Goal: Navigation & Orientation: Find specific page/section

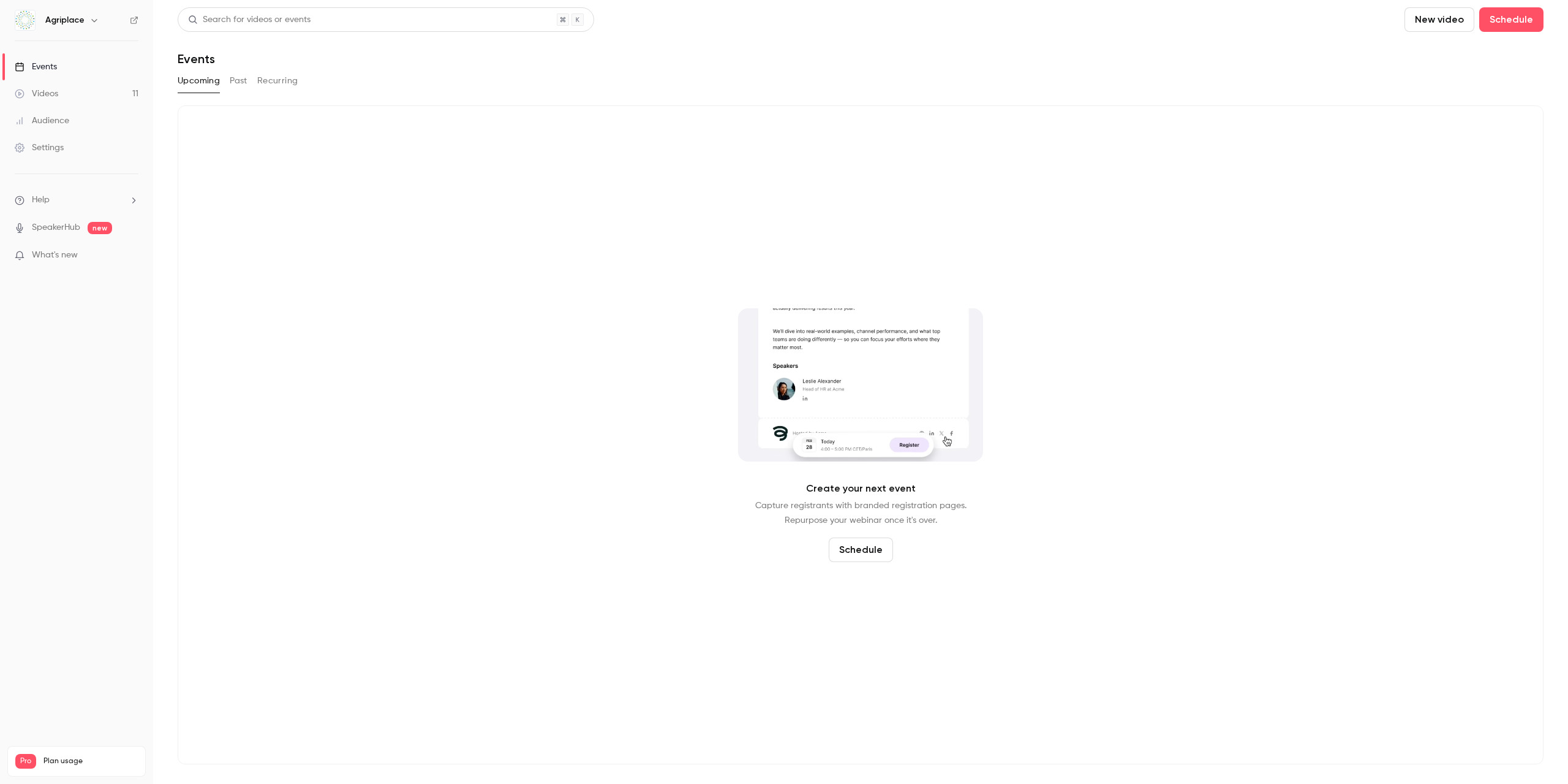
click at [63, 62] on link "Events" at bounding box center [76, 67] width 153 height 27
click at [58, 86] on link "Videos 11" at bounding box center [76, 93] width 153 height 27
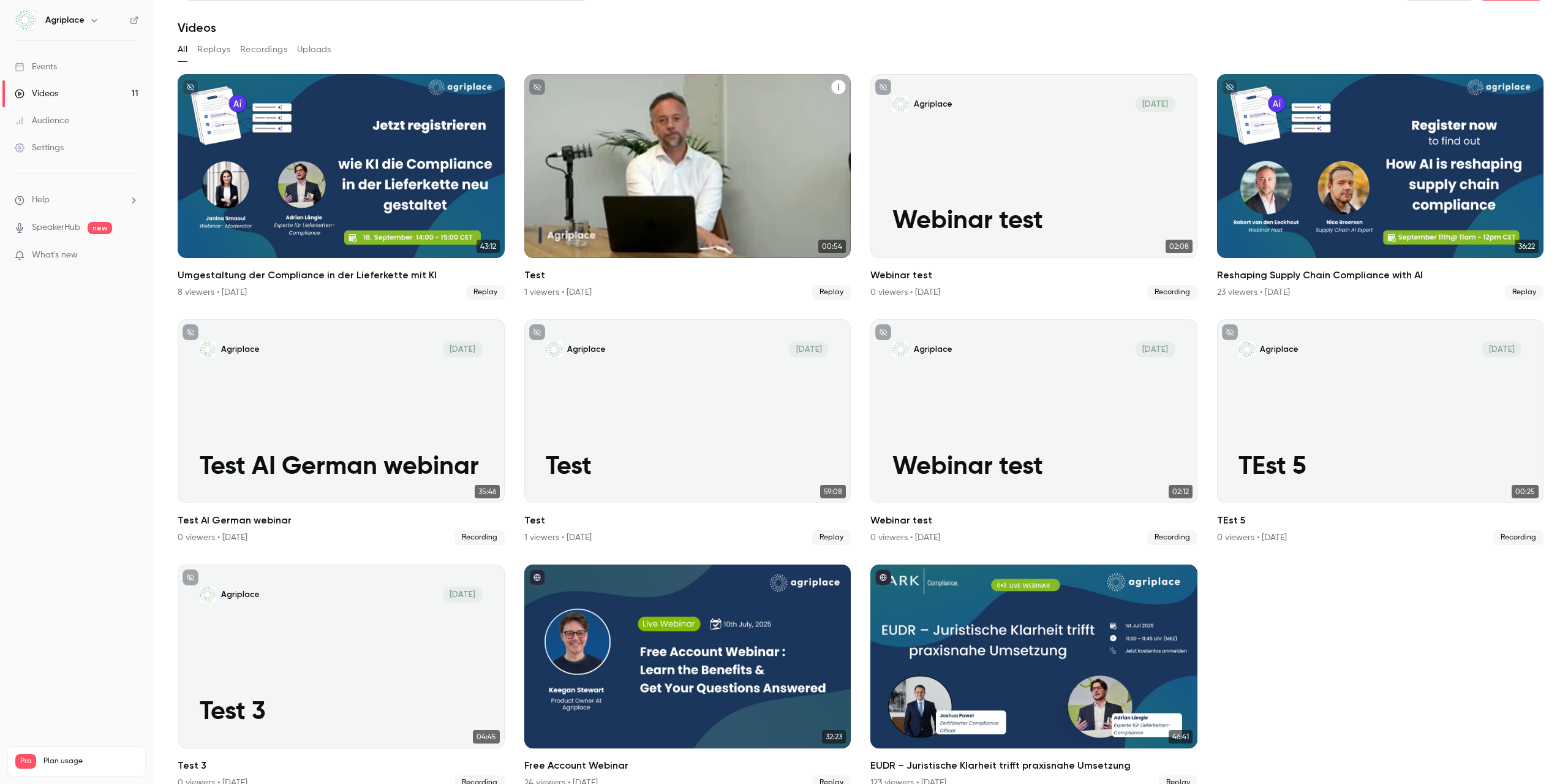
scroll to position [48, 0]
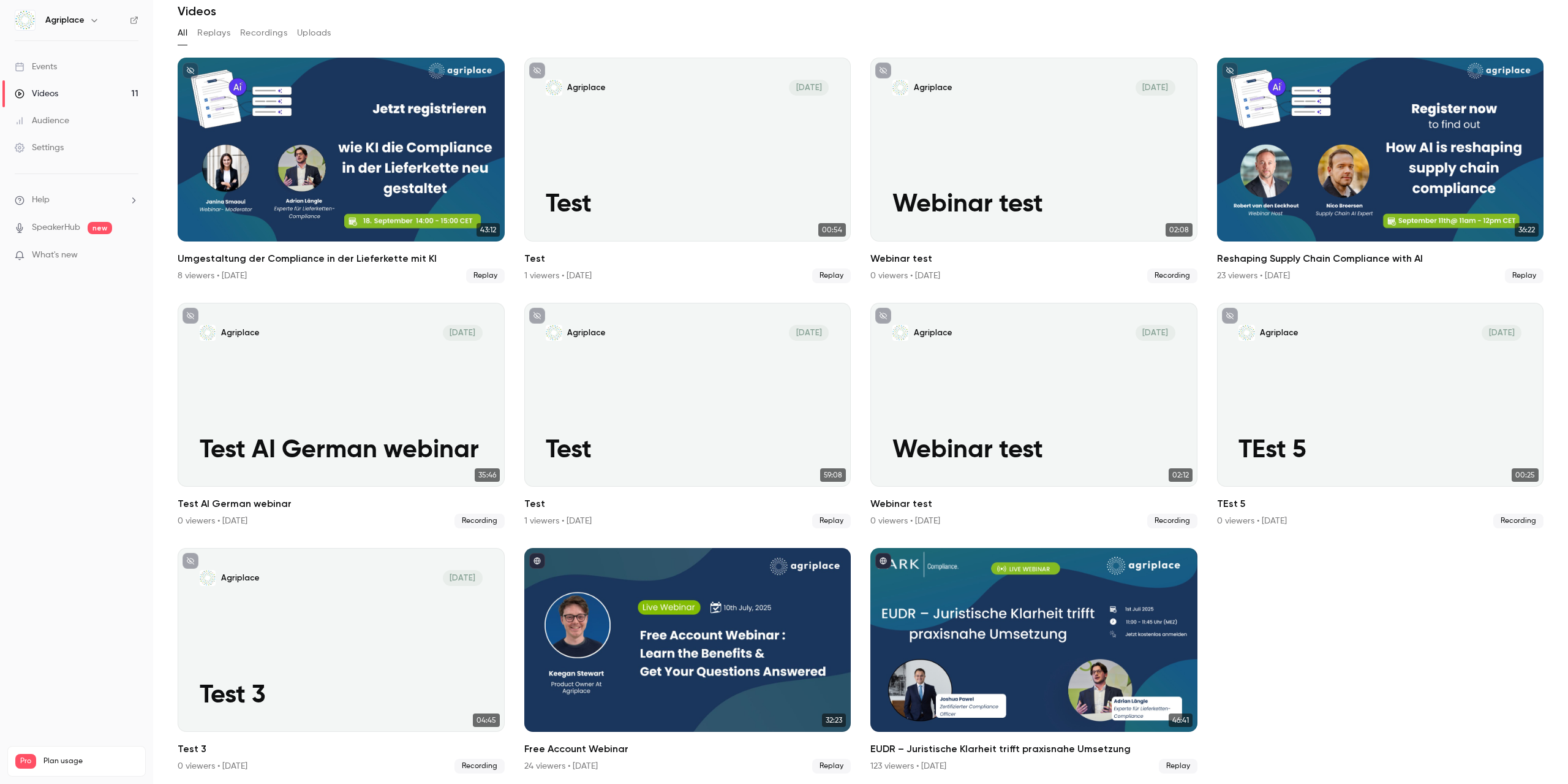
click at [48, 64] on div "Events" at bounding box center [36, 67] width 43 height 12
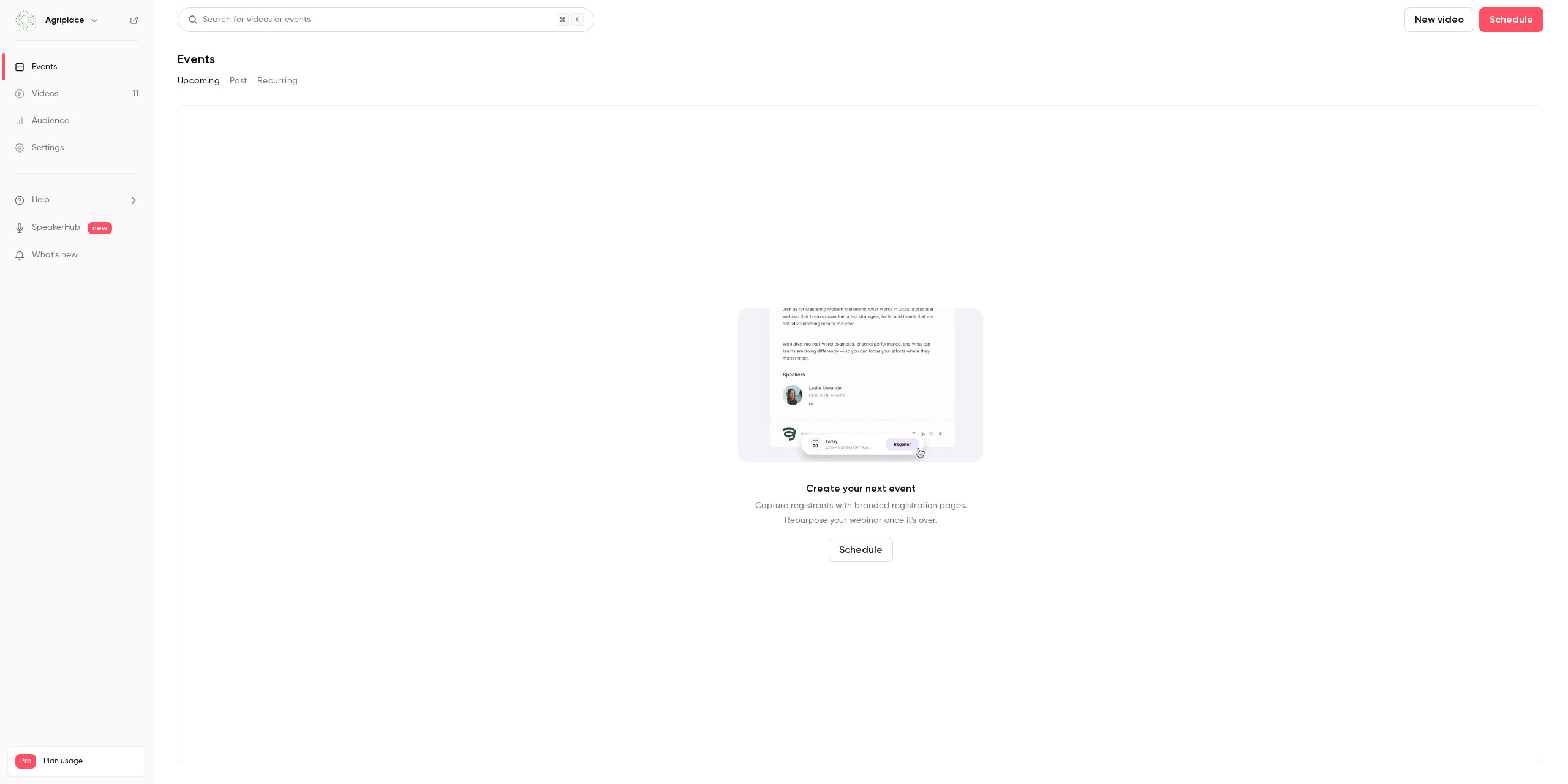
click at [61, 98] on link "Videos 11" at bounding box center [76, 93] width 153 height 27
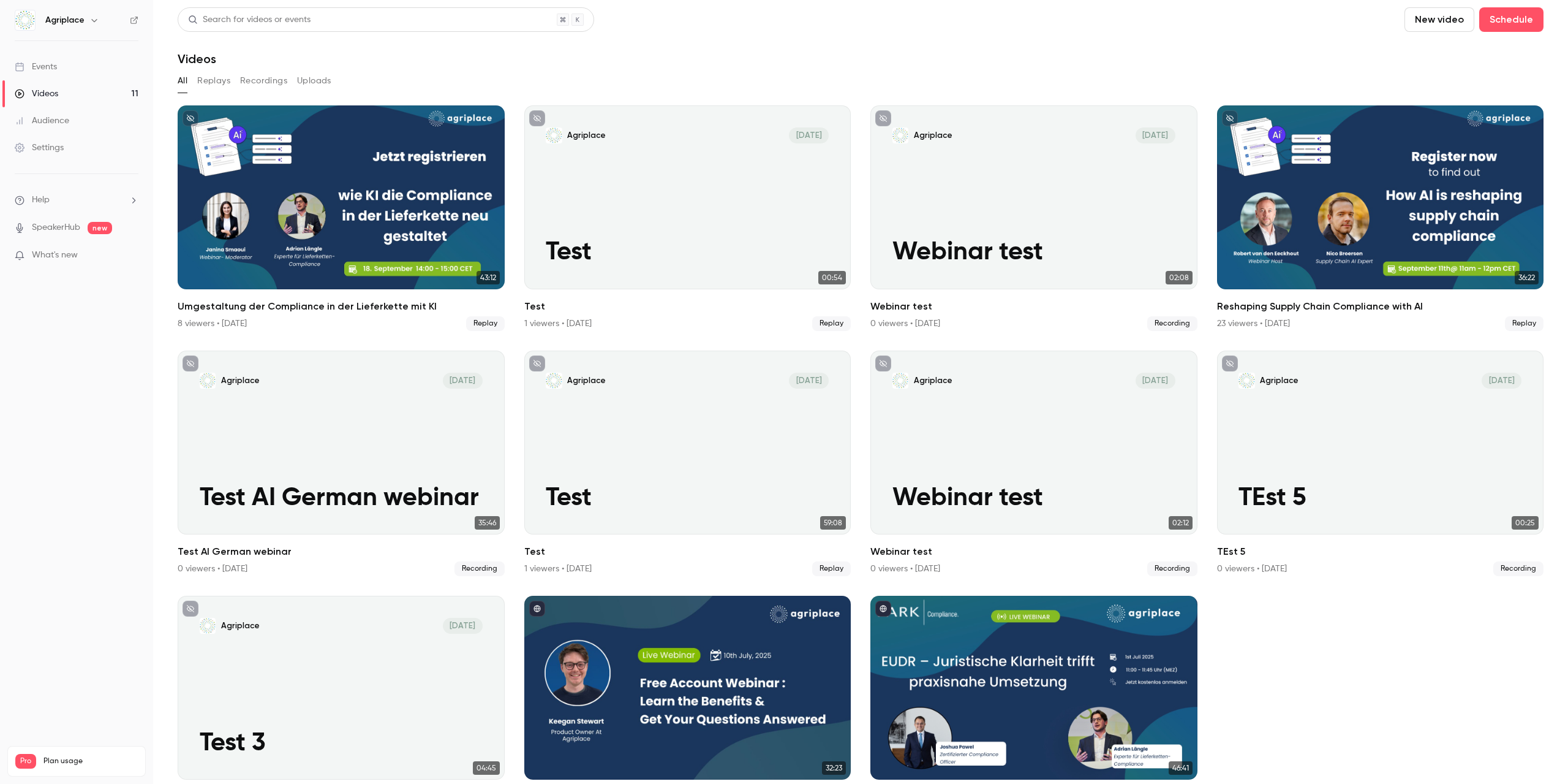
click at [268, 87] on button "Recordings" at bounding box center [263, 81] width 47 height 20
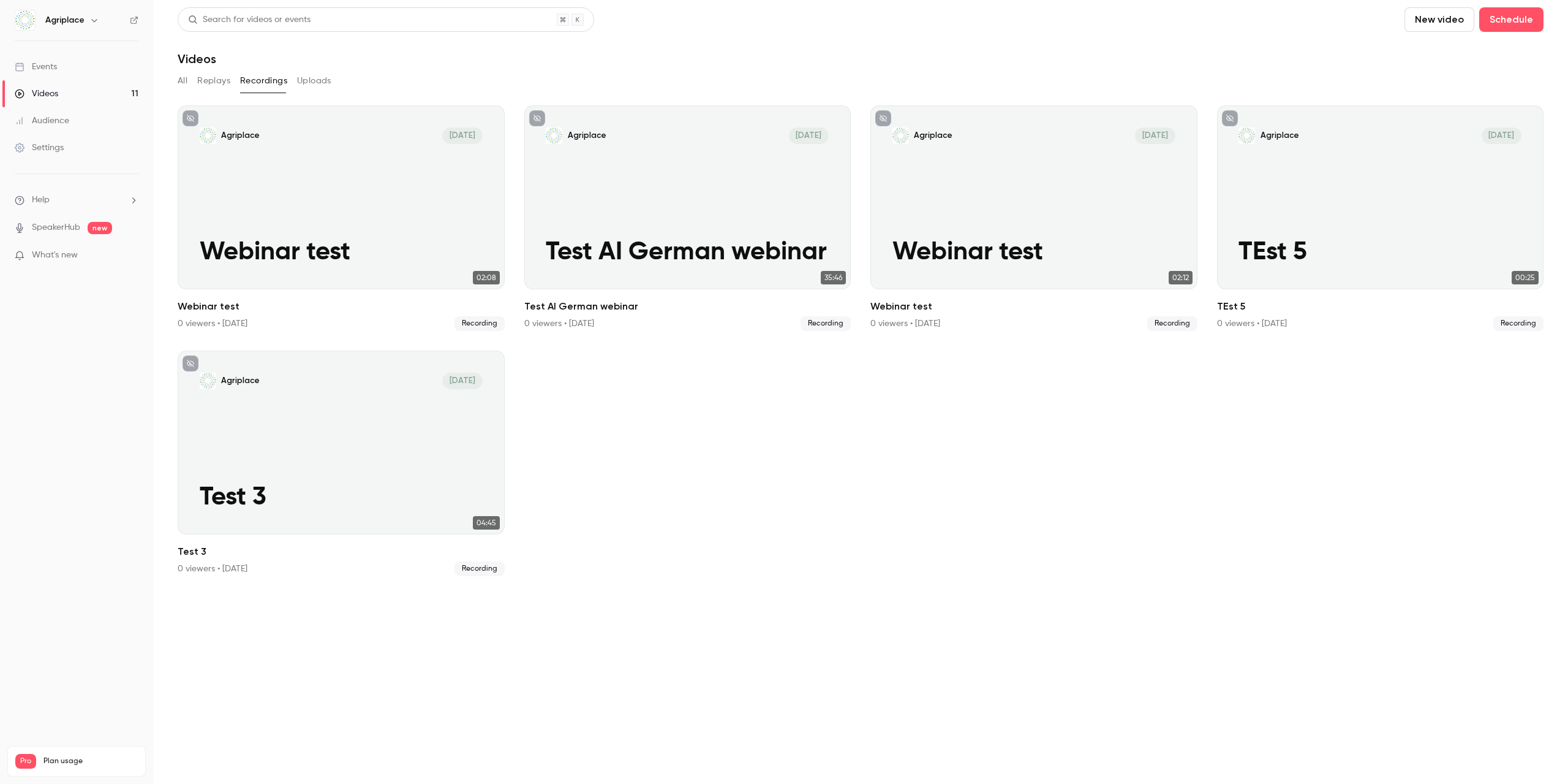
click at [220, 82] on button "Replays" at bounding box center [214, 81] width 33 height 20
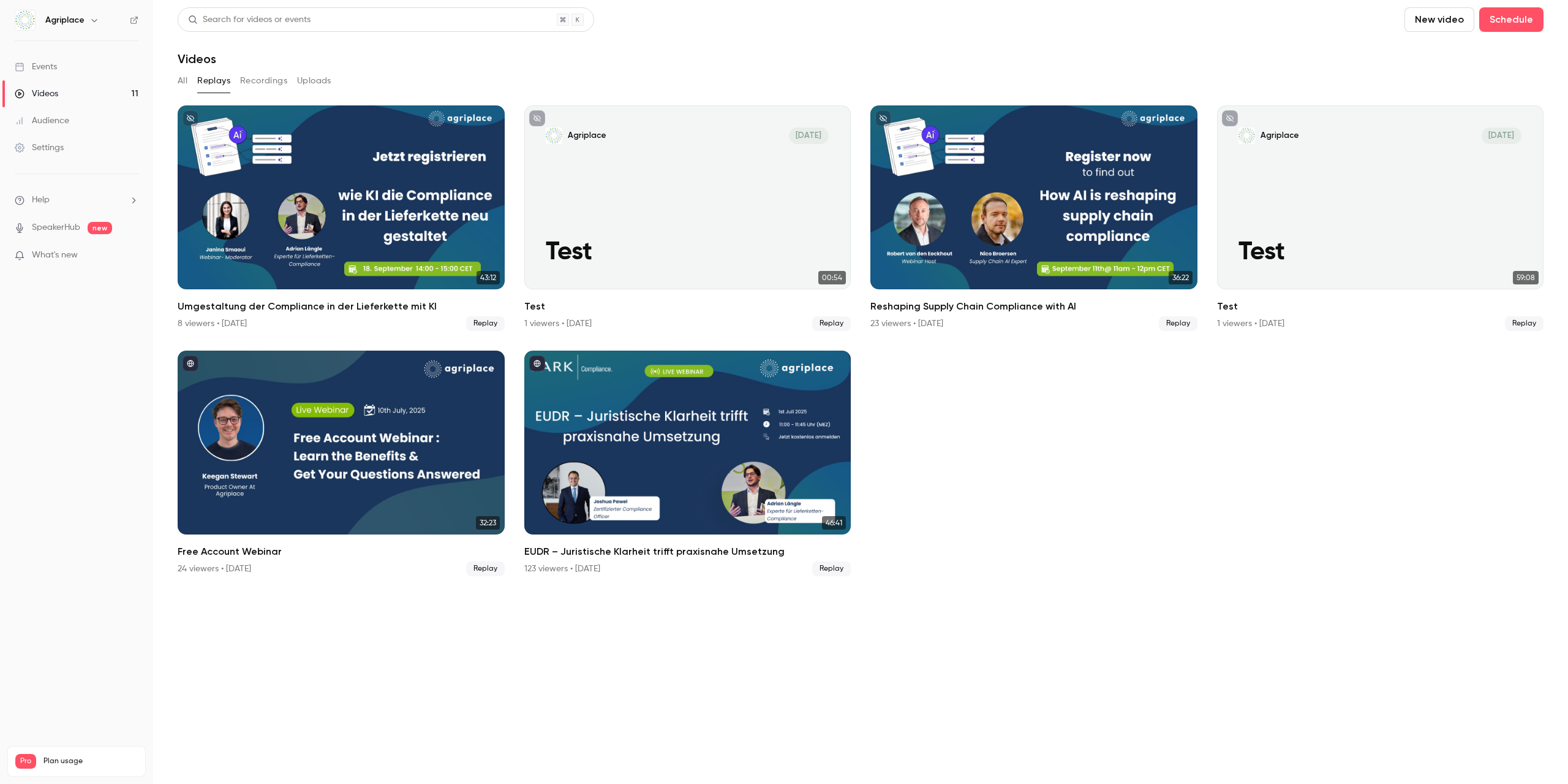
click at [77, 74] on link "Events" at bounding box center [76, 67] width 153 height 27
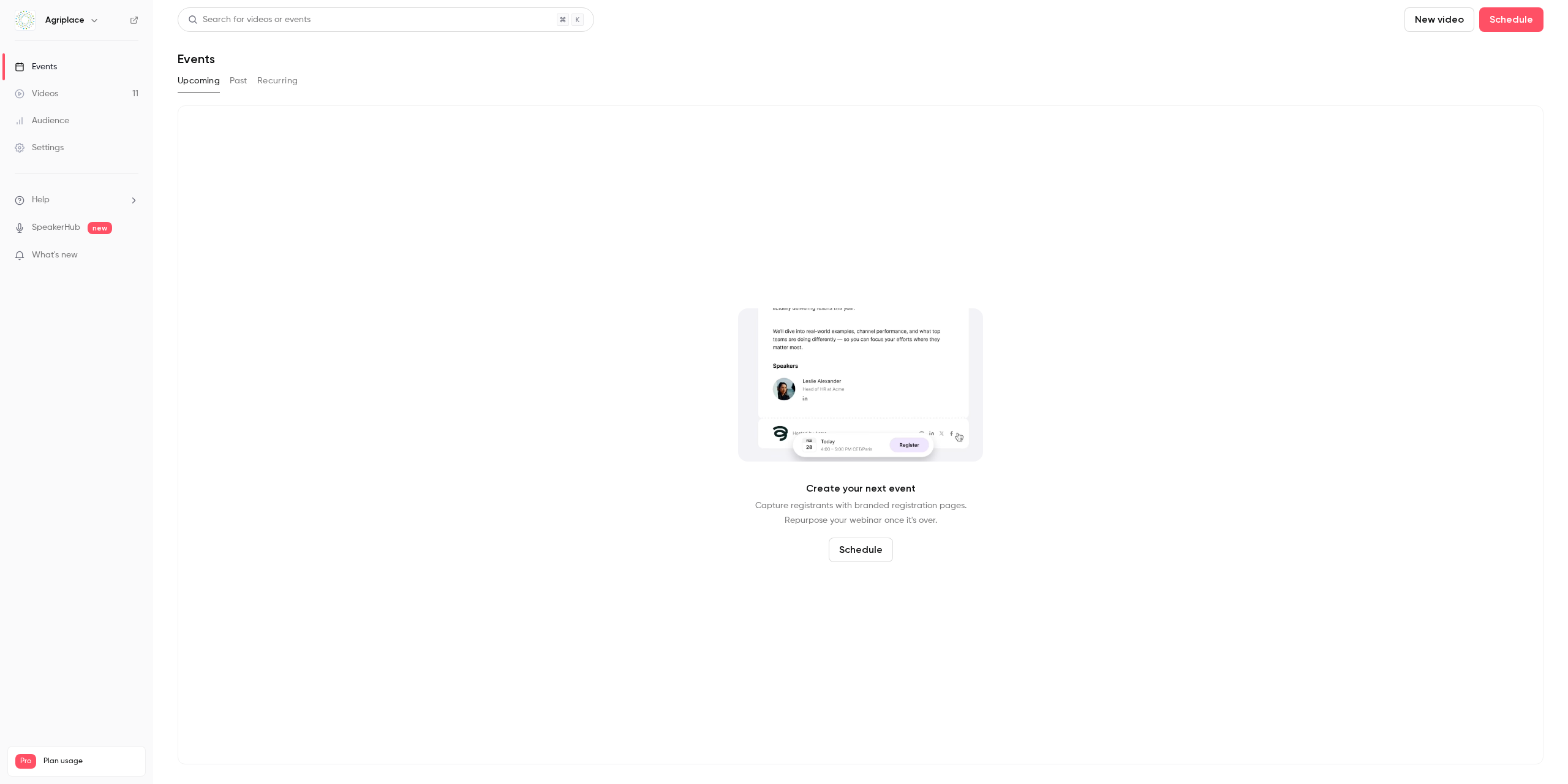
click at [244, 79] on button "Past" at bounding box center [239, 81] width 18 height 20
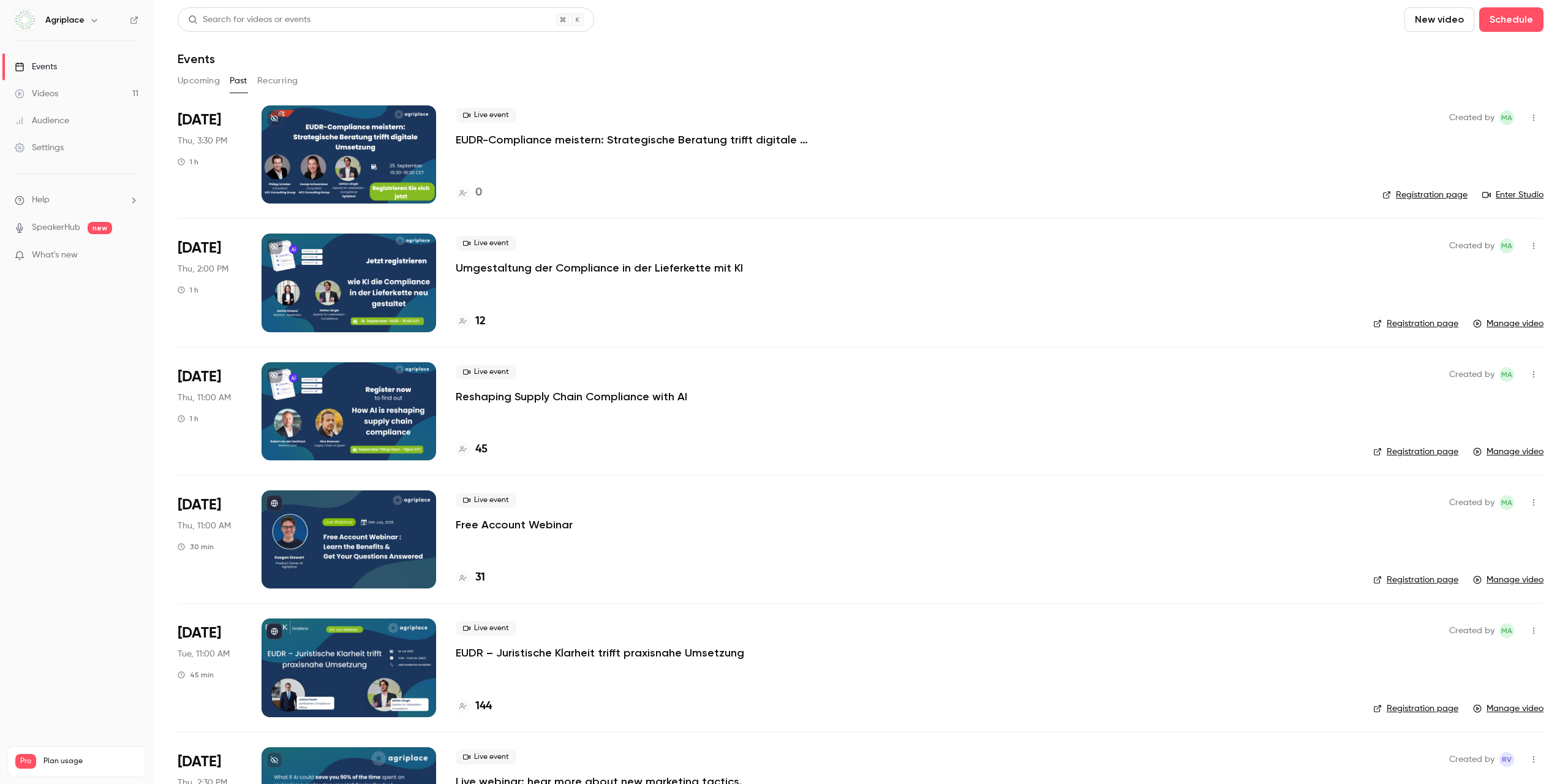
click at [392, 163] on div at bounding box center [348, 154] width 175 height 98
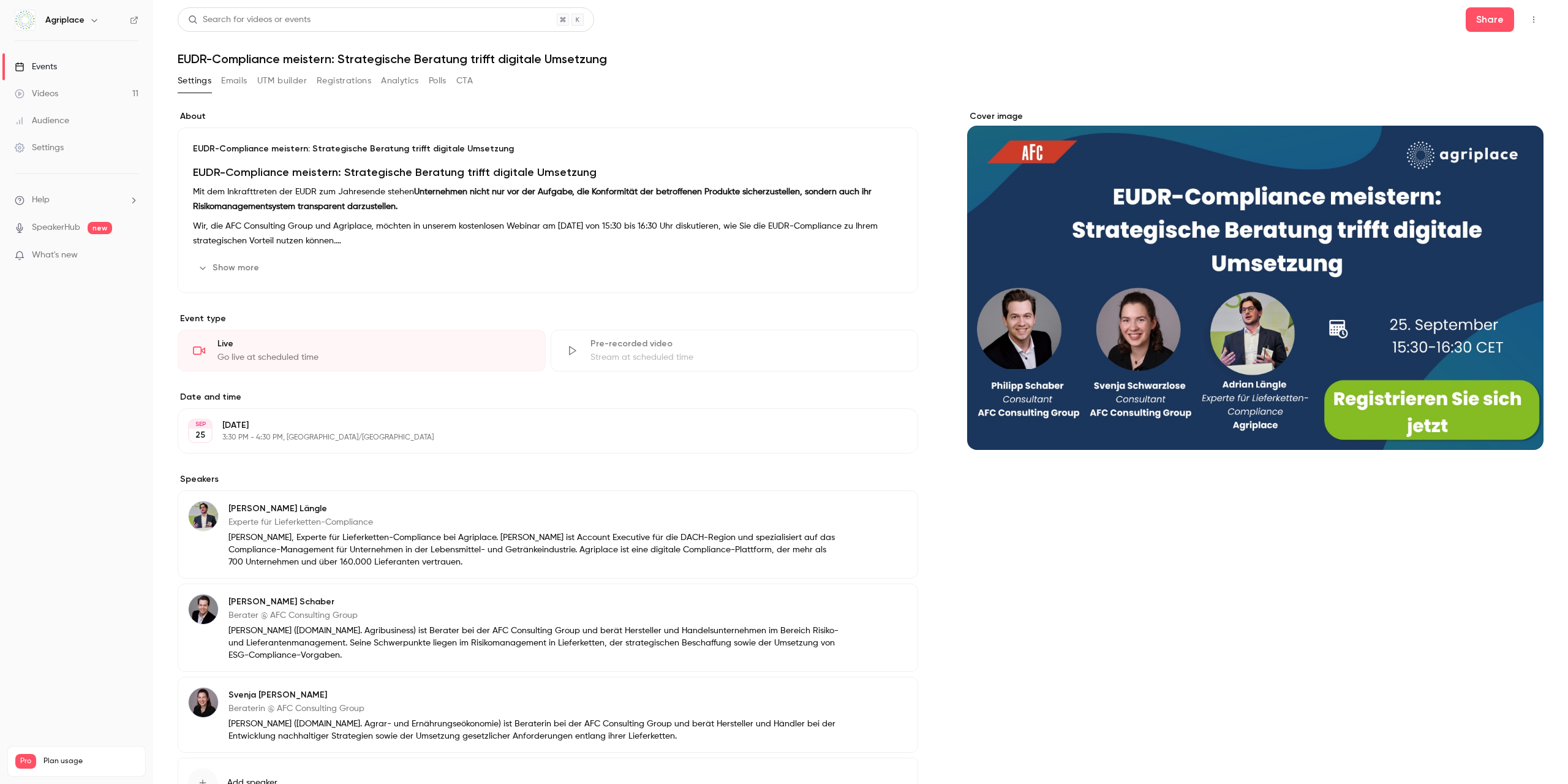
click at [44, 65] on div "Events" at bounding box center [36, 67] width 43 height 12
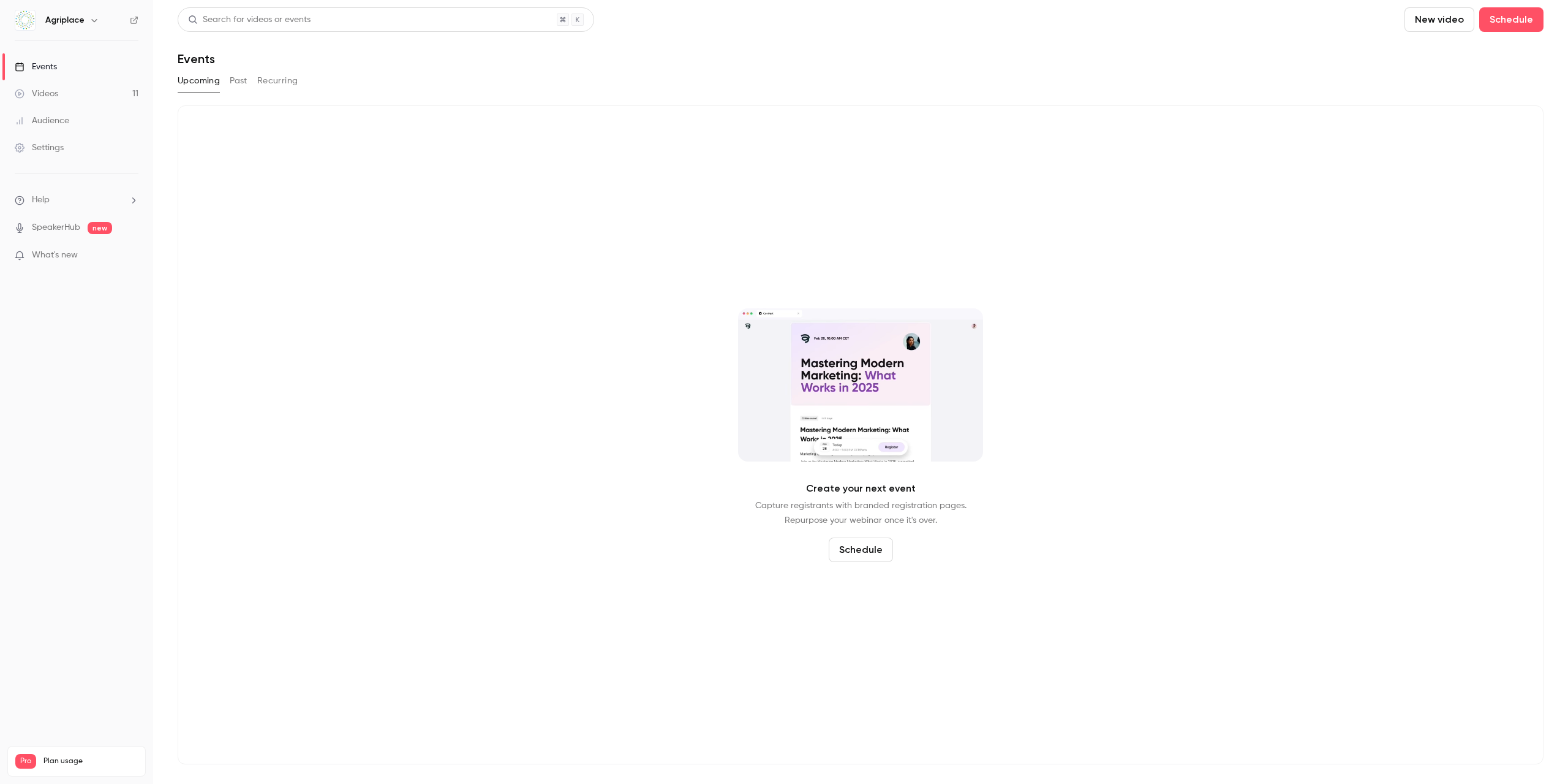
click at [231, 93] on div "Upcoming Past Recurring" at bounding box center [860, 83] width 1366 height 25
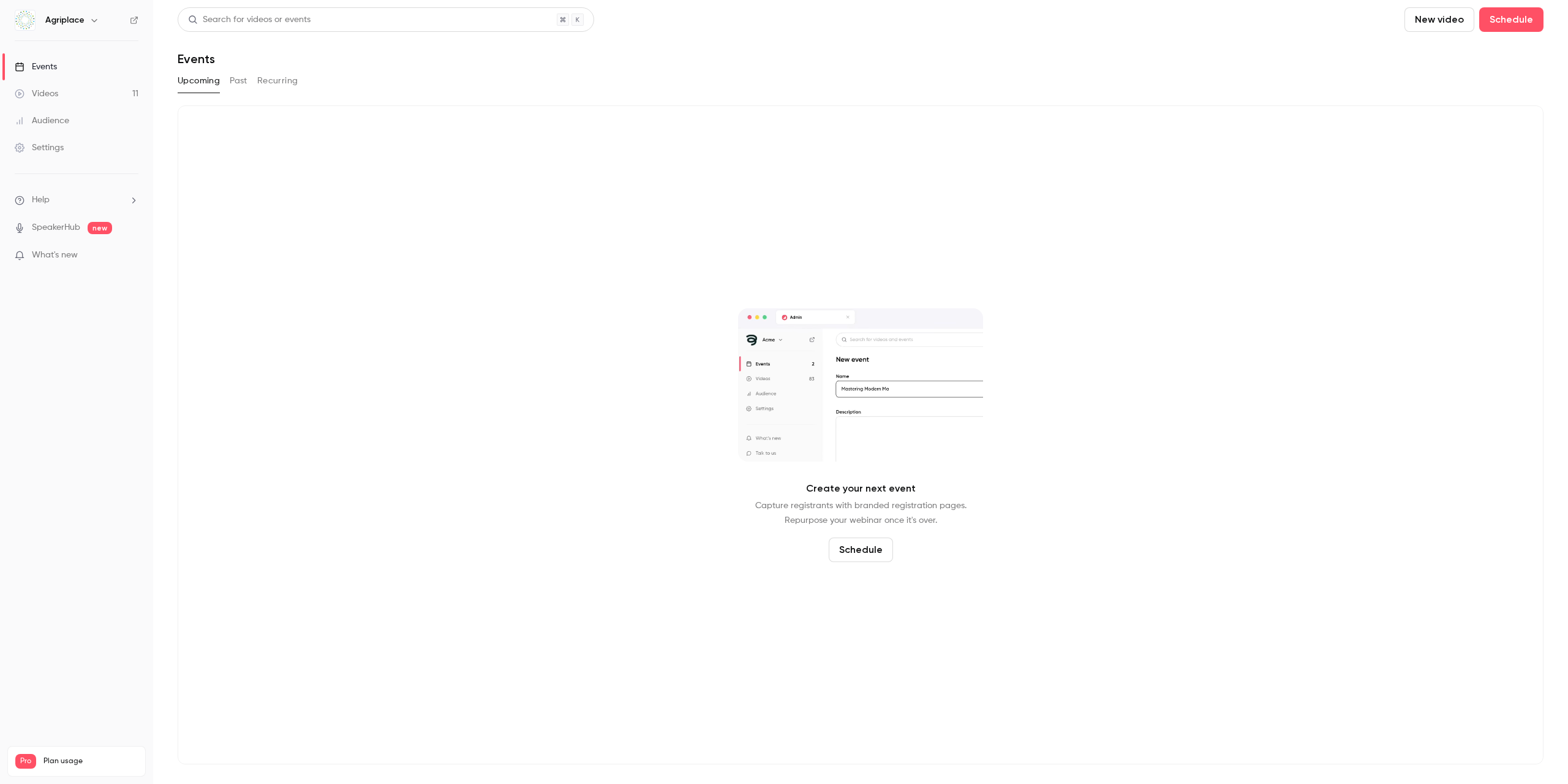
click at [234, 66] on div "Search for videos or events New video Schedule Events Upcoming Past Recurring C…" at bounding box center [860, 386] width 1366 height 757
click at [238, 79] on button "Past" at bounding box center [239, 81] width 18 height 20
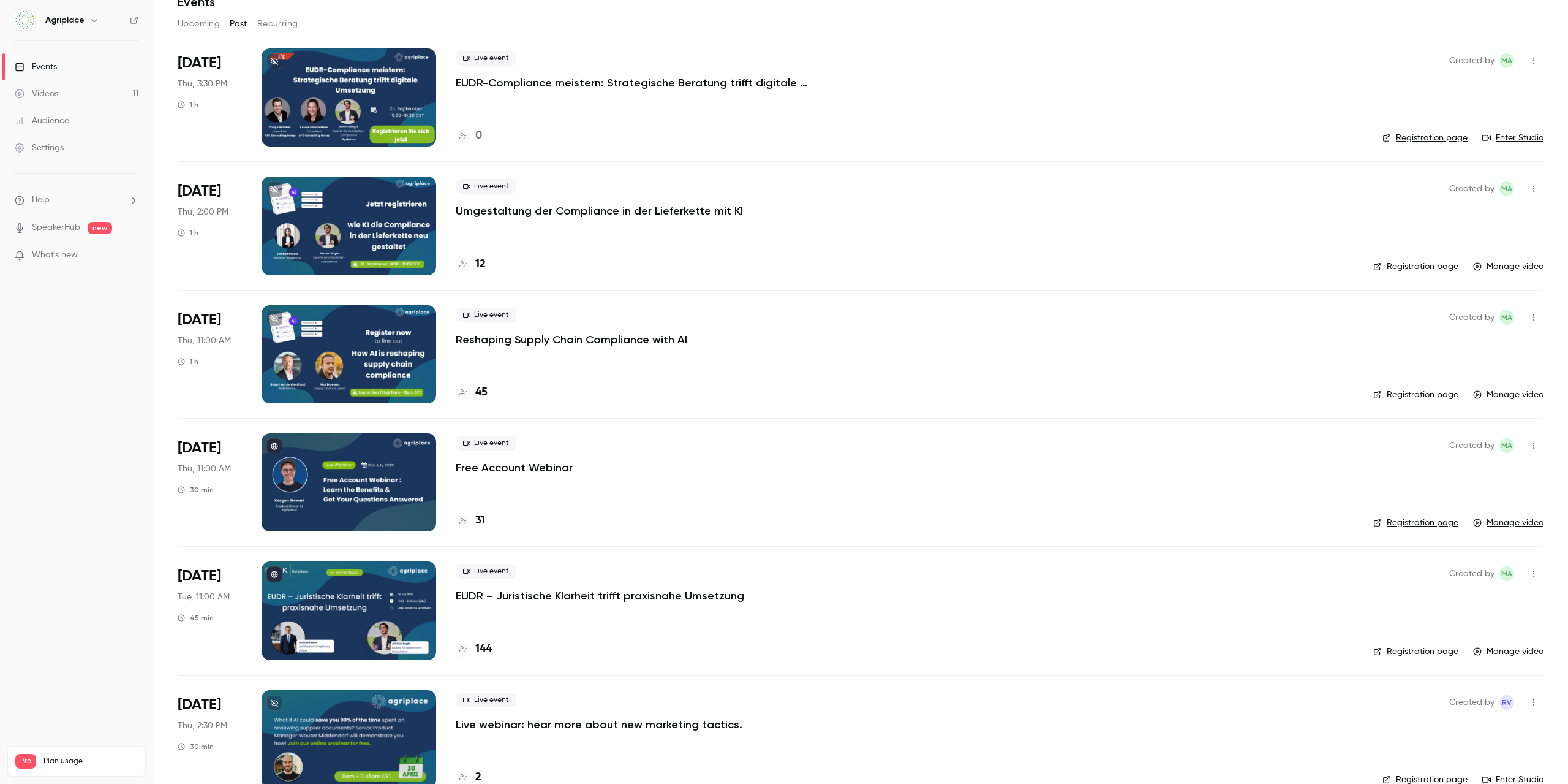
scroll to position [83, 0]
